Goal: Task Accomplishment & Management: Use online tool/utility

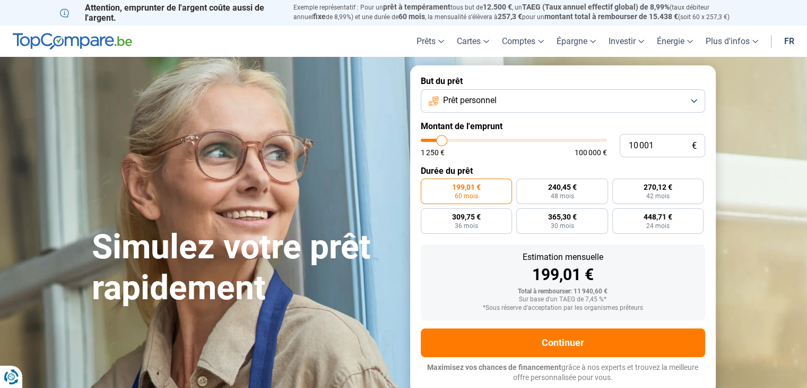
click at [693, 100] on button "Prêt personnel" at bounding box center [563, 100] width 285 height 23
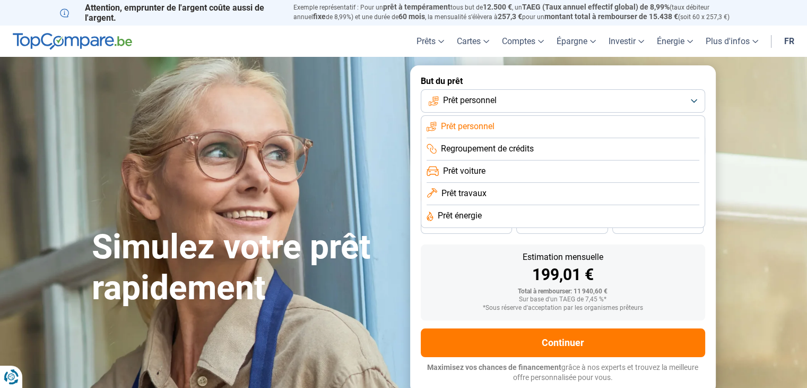
click at [693, 100] on button "Prêt personnel" at bounding box center [563, 100] width 285 height 23
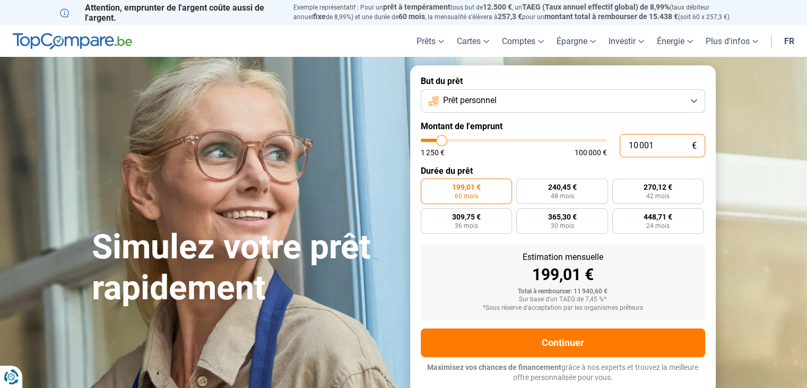
drag, startPoint x: 656, startPoint y: 143, endPoint x: 495, endPoint y: 156, distance: 161.9
click at [498, 148] on div "10 001 € 1 250 € 100 000 €" at bounding box center [563, 145] width 285 height 23
type input "5"
type input "1250"
type input "50"
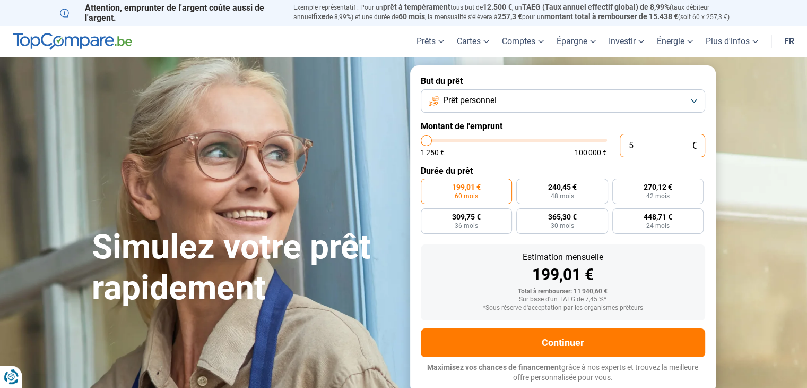
type input "1250"
type input "500"
type input "1250"
type input "5 000"
type input "5000"
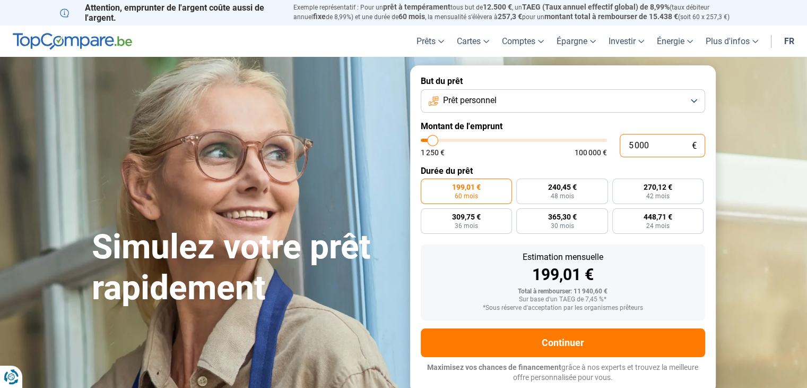
type input "50 000"
type input "50000"
radio input "false"
drag, startPoint x: 656, startPoint y: 144, endPoint x: 557, endPoint y: 149, distance: 99.4
click at [561, 148] on div "10 001 € 1 250 € 100 000 €" at bounding box center [563, 145] width 285 height 23
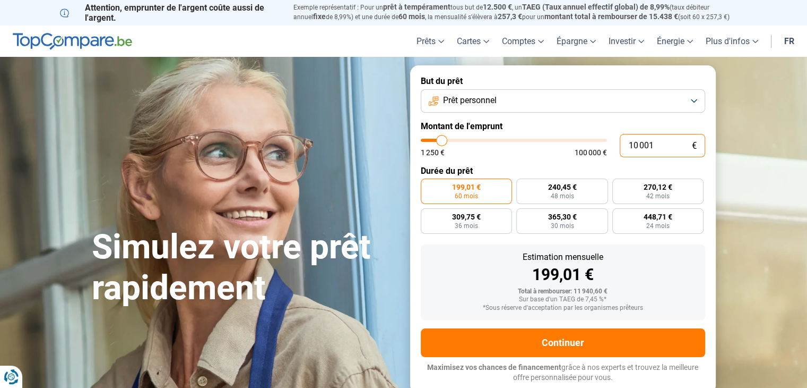
type input "3"
type input "1250"
type input "35"
type input "1250"
type input "350"
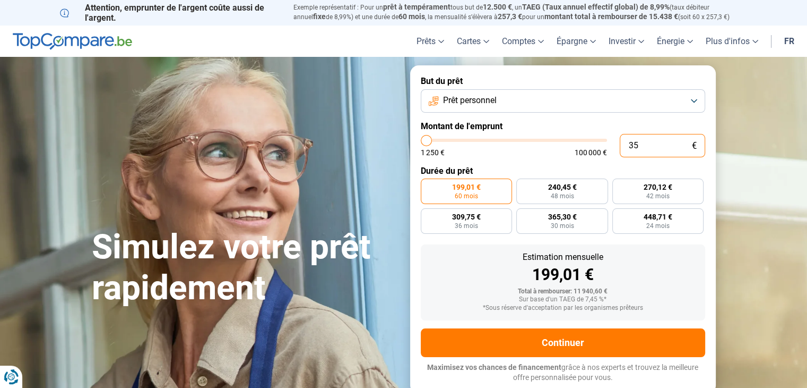
type input "1250"
type input "3 500"
type input "3500"
type input "35 000"
type input "35000"
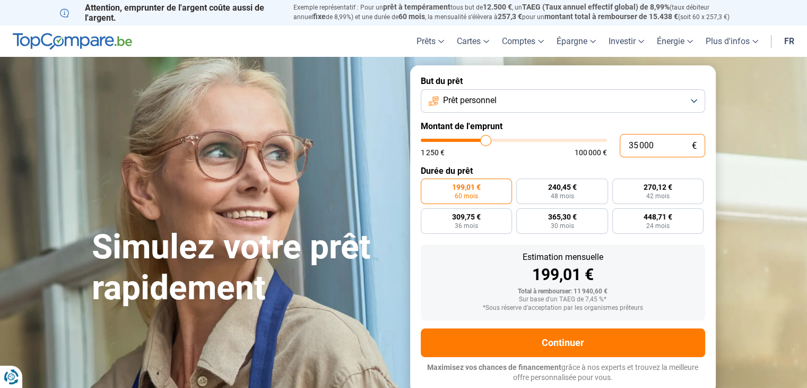
radio input "false"
